Goal: Check status: Check status

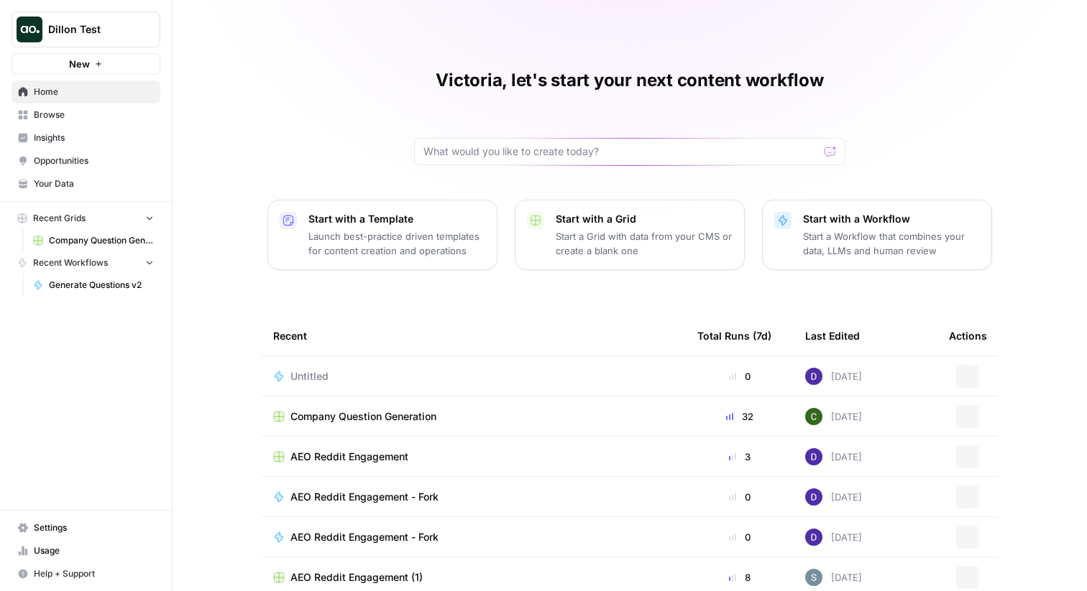
click at [60, 142] on span "Insights" at bounding box center [94, 138] width 120 height 13
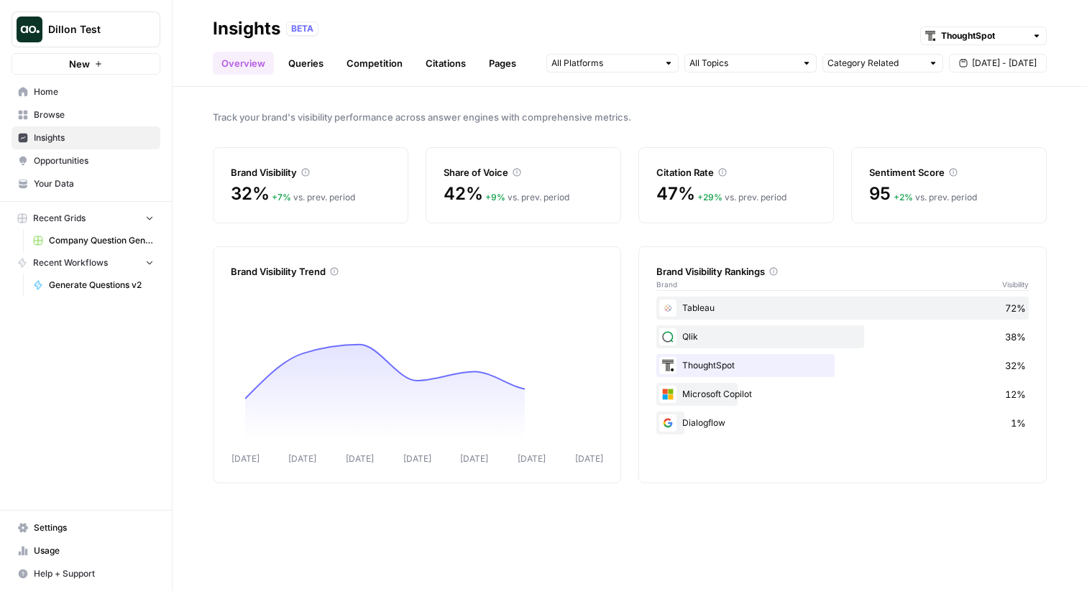
click at [310, 59] on link "Queries" at bounding box center [306, 63] width 52 height 23
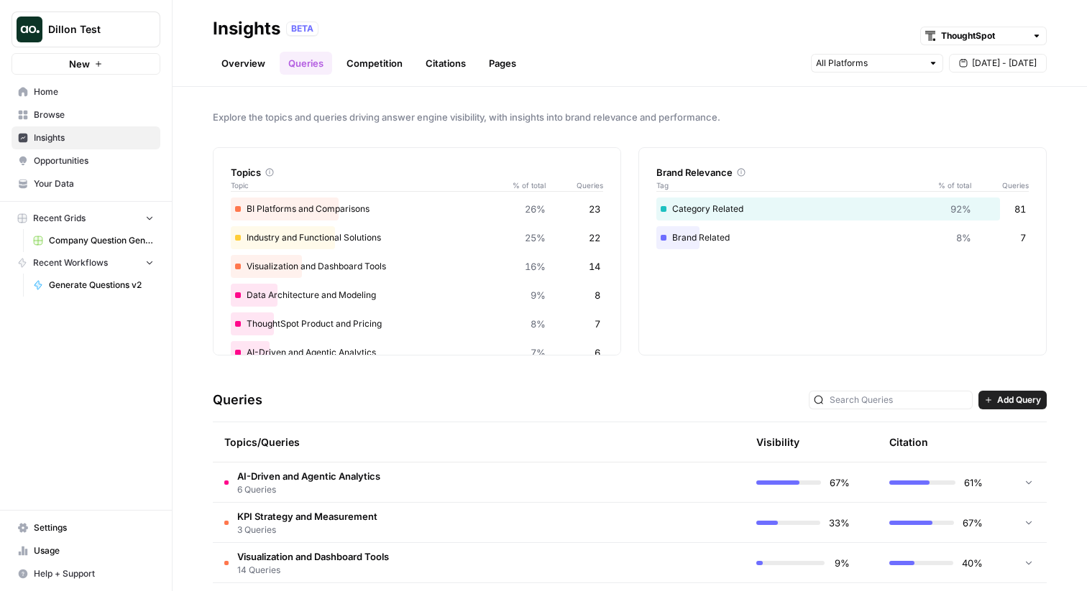
click at [244, 54] on link "Overview" at bounding box center [243, 63] width 61 height 23
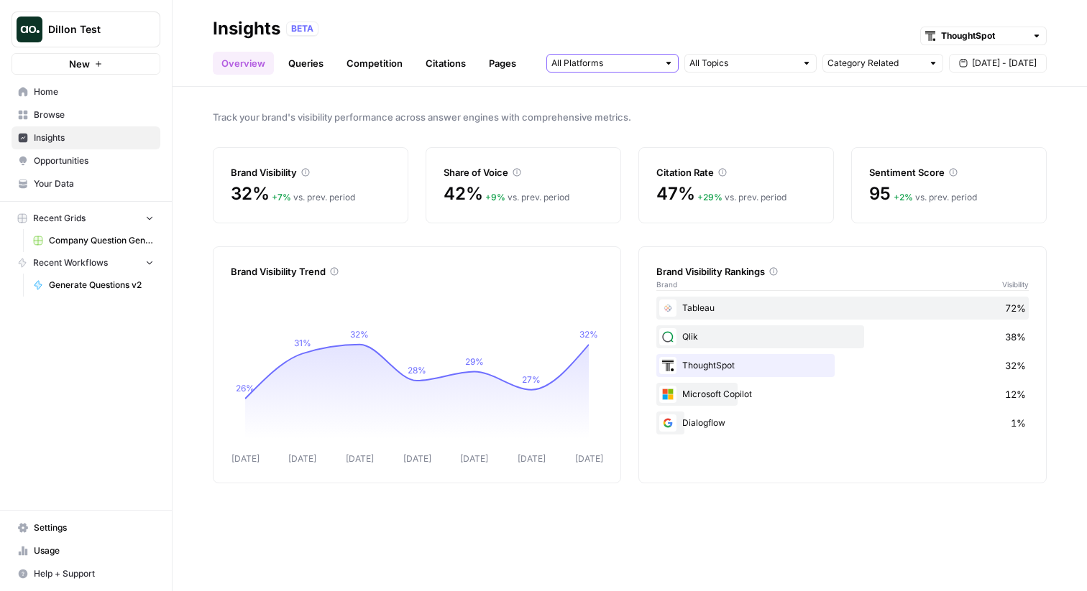
click at [642, 60] on input "text" at bounding box center [604, 63] width 106 height 14
click at [629, 154] on span "Google AI Mode" at bounding box center [610, 155] width 73 height 14
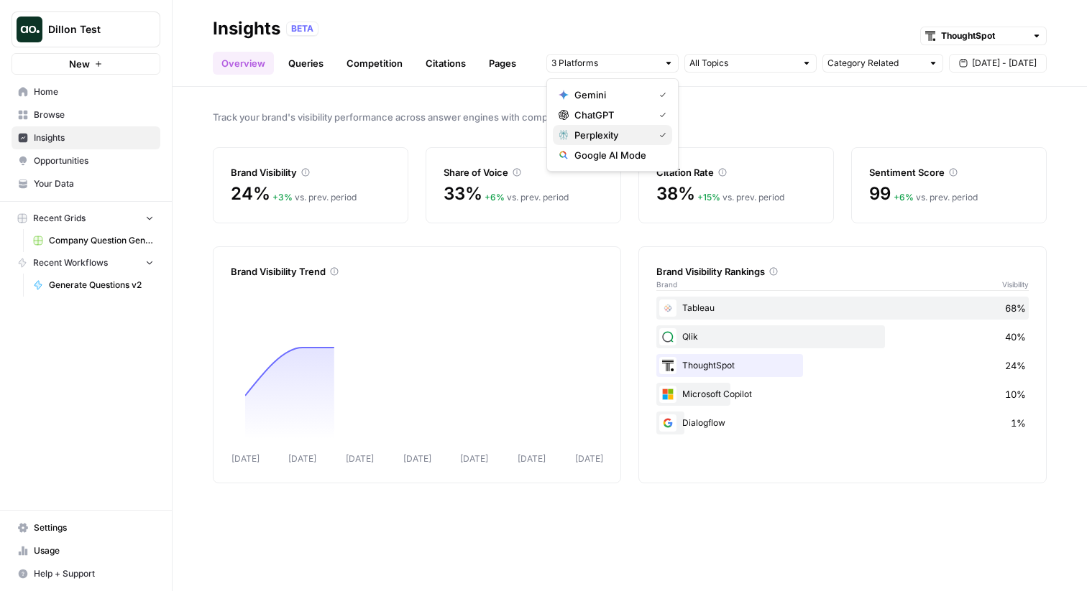
click at [625, 129] on span "Perplexity" at bounding box center [610, 135] width 73 height 14
click at [625, 119] on span "ChatGPT" at bounding box center [610, 115] width 73 height 14
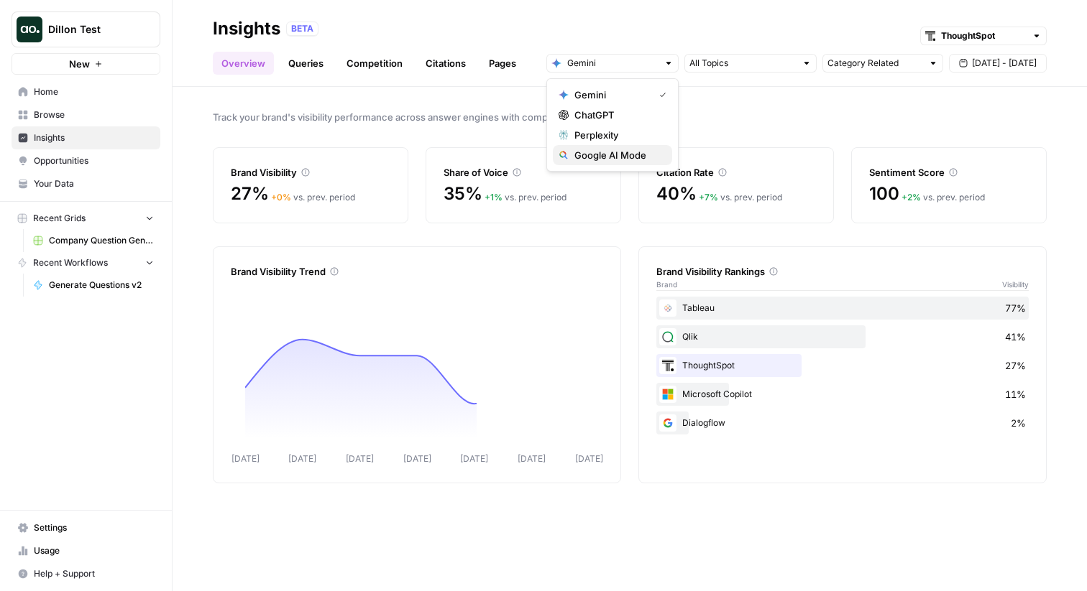
click at [620, 155] on span "Google AI Mode" at bounding box center [617, 155] width 86 height 14
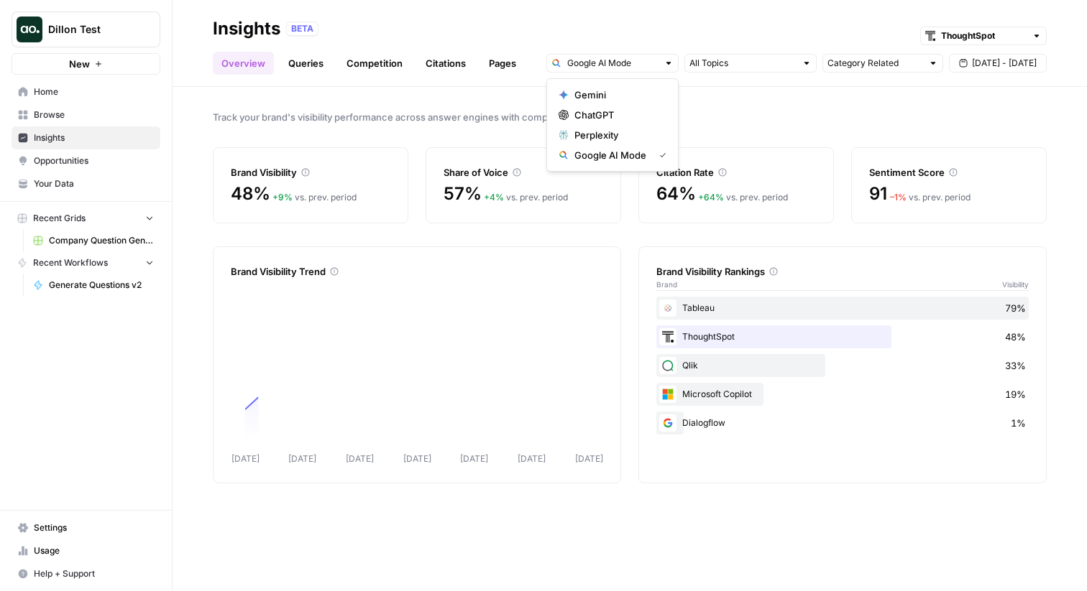
click at [465, 105] on div "Track your brand's visibility performance across answer engines with comprehens…" at bounding box center [629, 339] width 914 height 505
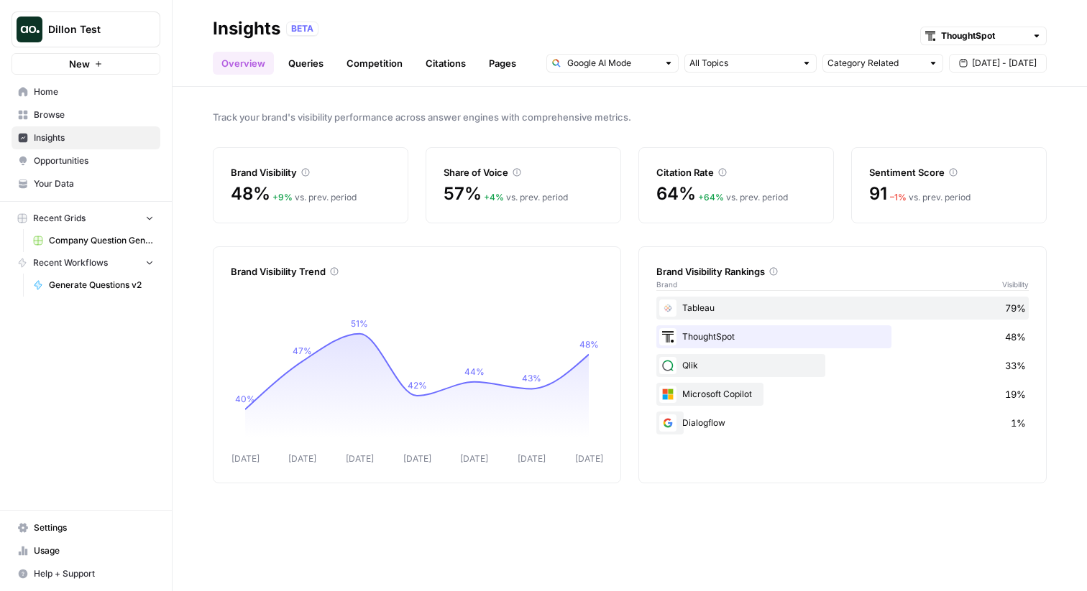
click at [433, 66] on link "Citations" at bounding box center [445, 63] width 57 height 23
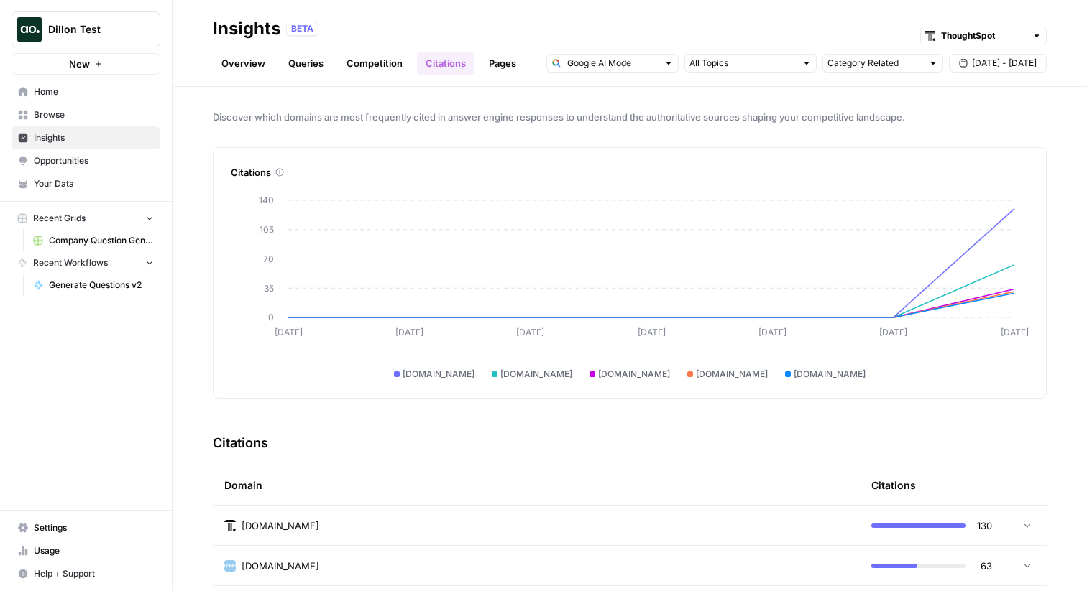
click at [983, 57] on span "[DATE] - [DATE]" at bounding box center [1004, 63] width 65 height 13
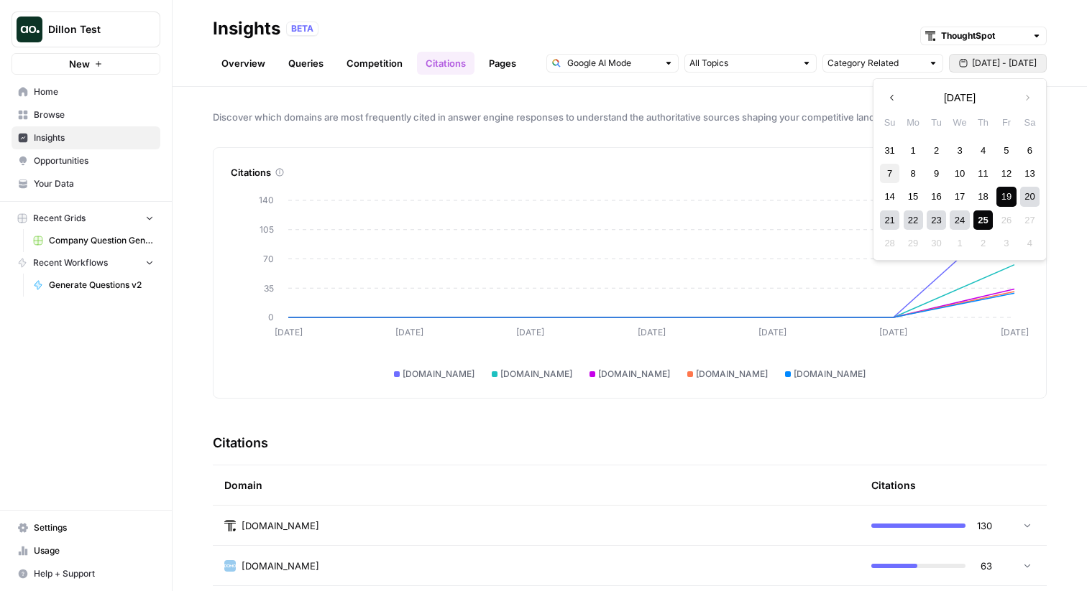
click at [895, 173] on div "7" at bounding box center [889, 173] width 19 height 19
click at [992, 224] on div "25" at bounding box center [982, 220] width 19 height 19
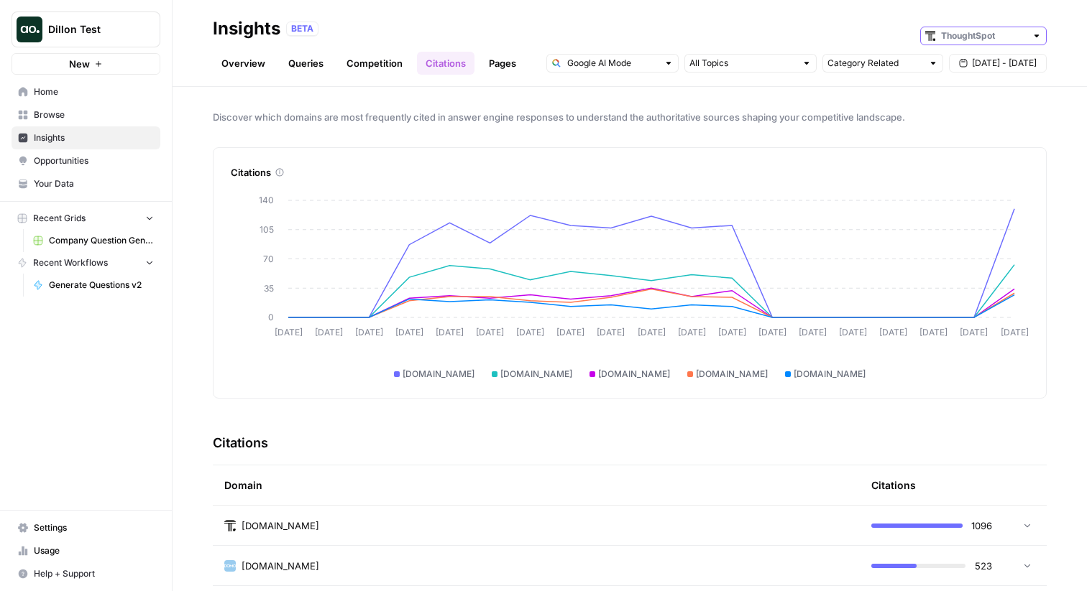
click at [951, 29] on input "text" at bounding box center [983, 36] width 85 height 14
click at [963, 85] on span "Chewy" at bounding box center [988, 87] width 80 height 14
type input "Chewy"
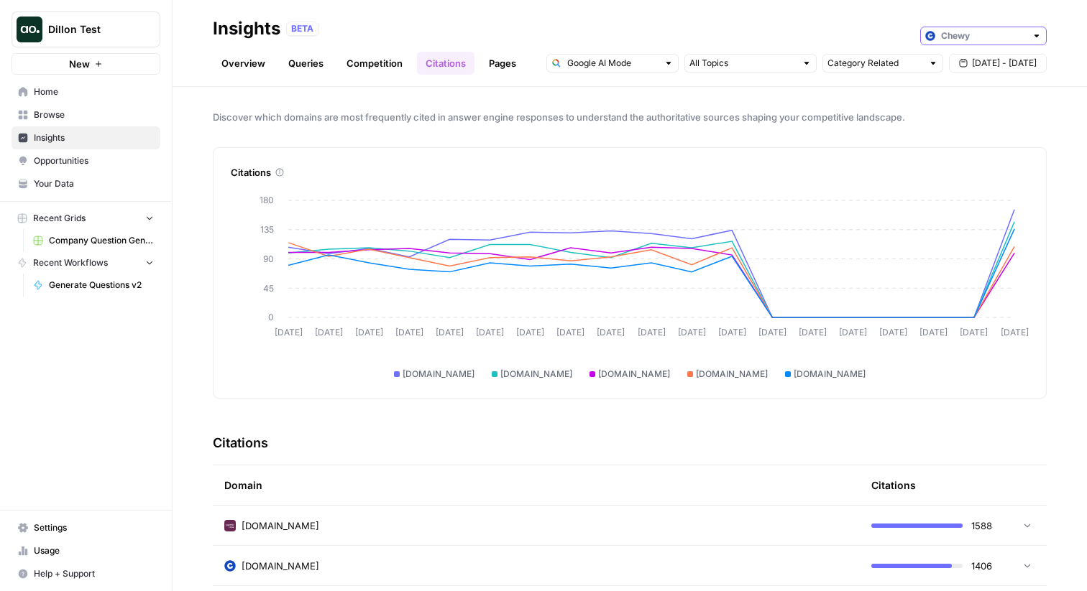
click at [969, 40] on input "text" at bounding box center [983, 36] width 85 height 14
type input "Chewy"
click at [676, 142] on div "Discover which domains are most frequently cited in answer engine responses to …" at bounding box center [629, 339] width 914 height 505
